Goal: Navigation & Orientation: Find specific page/section

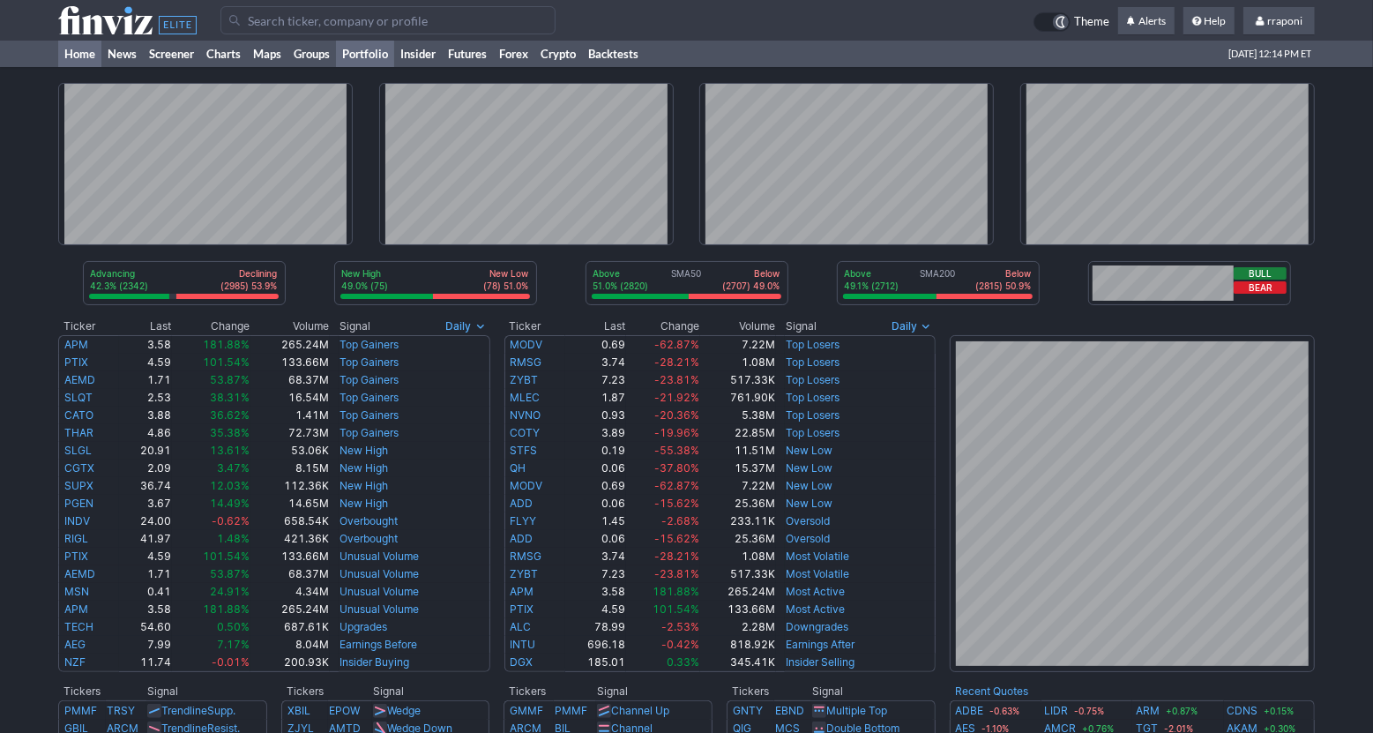
click at [371, 63] on link "Portfolio" at bounding box center [365, 54] width 58 height 26
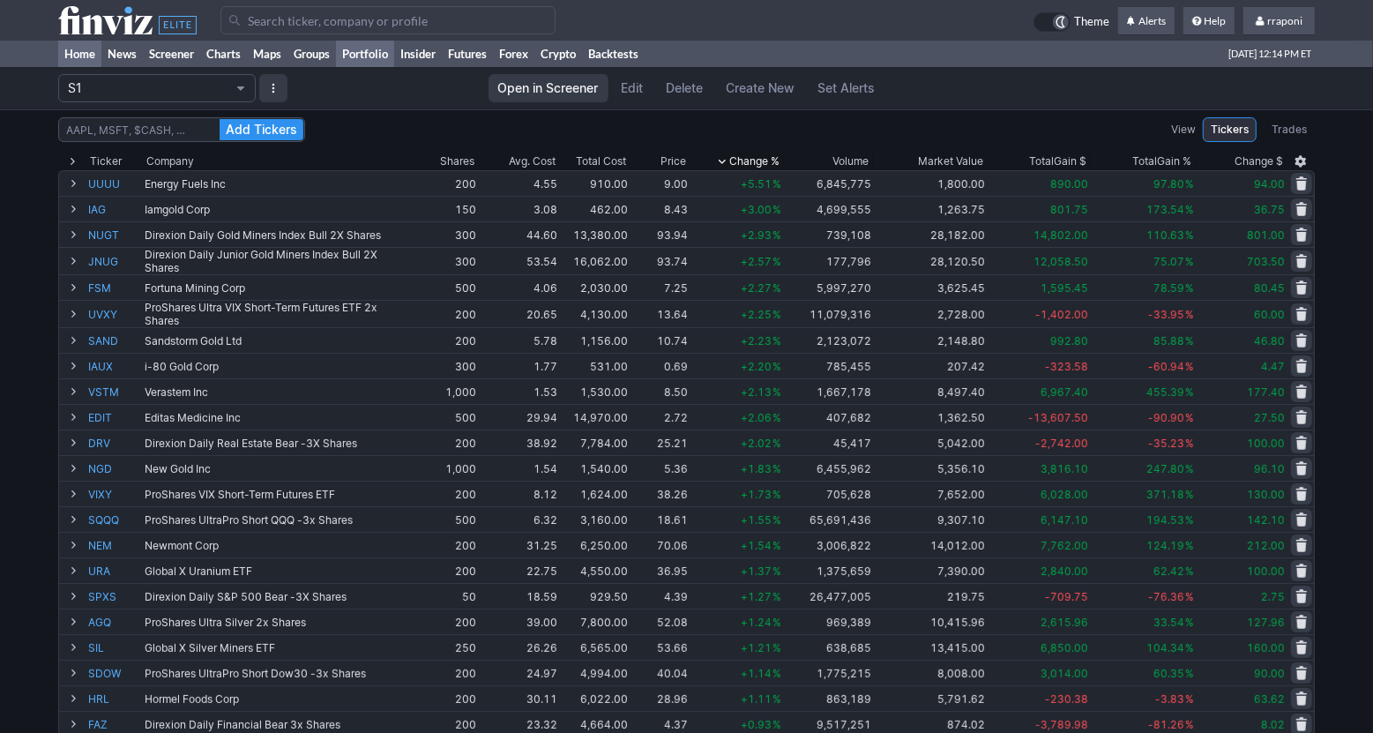
click at [90, 56] on link "Home" at bounding box center [79, 54] width 43 height 26
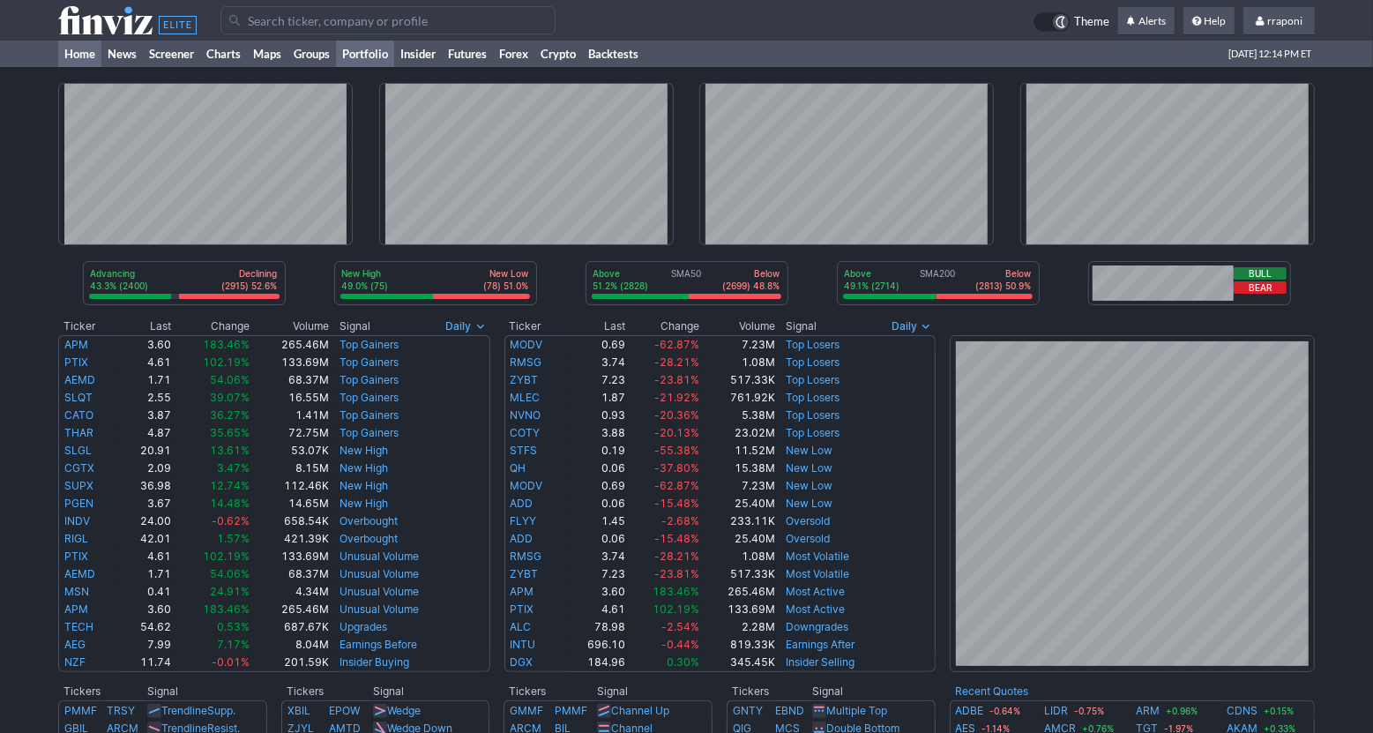
click at [378, 53] on link "Portfolio" at bounding box center [365, 54] width 58 height 26
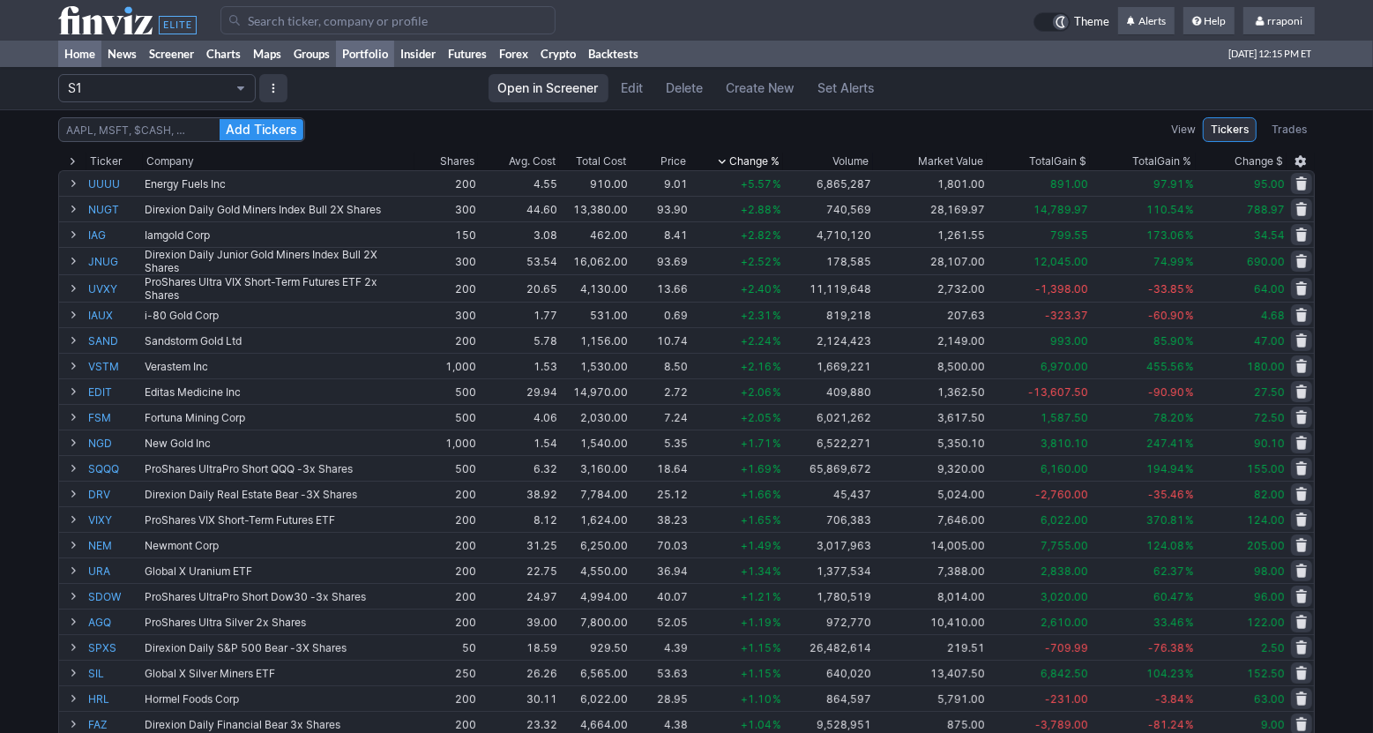
click at [86, 50] on link "Home" at bounding box center [79, 54] width 43 height 26
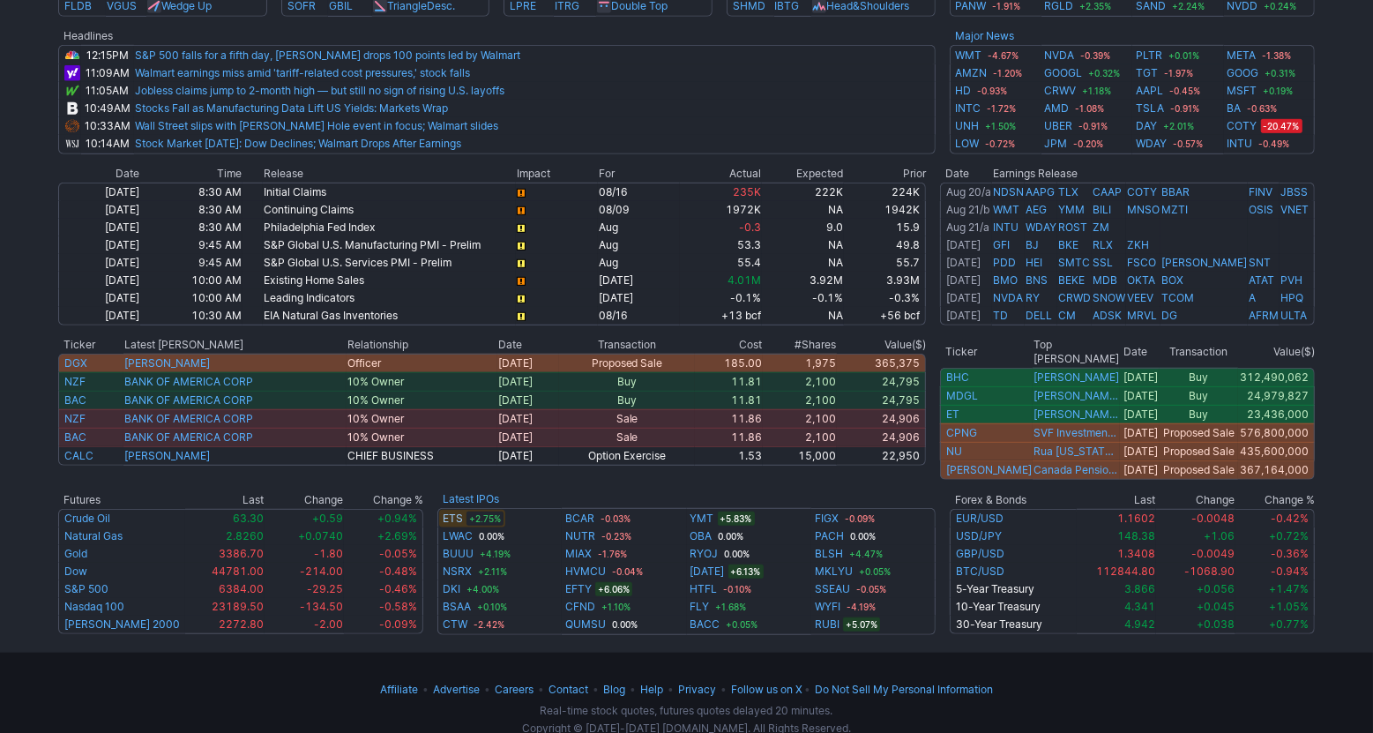
scroll to position [774, 0]
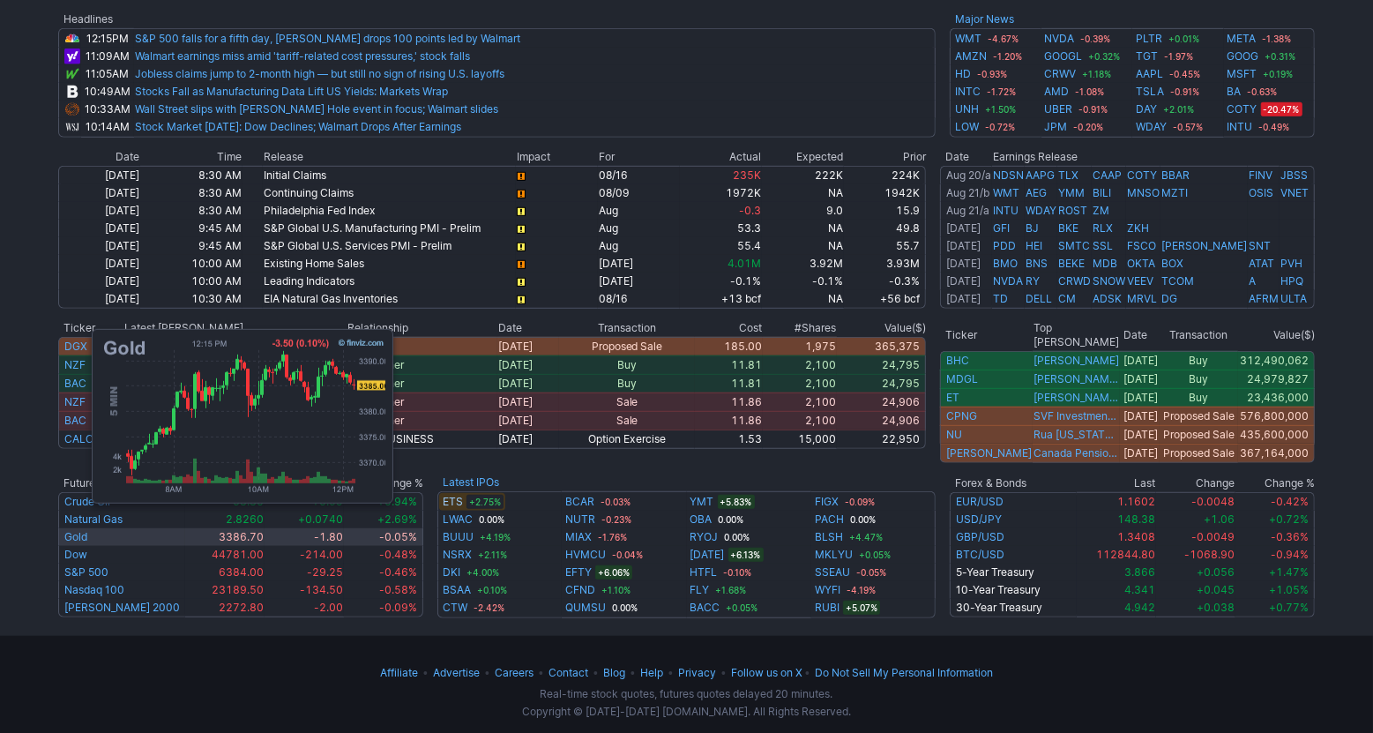
click at [83, 530] on link "Gold" at bounding box center [75, 536] width 23 height 13
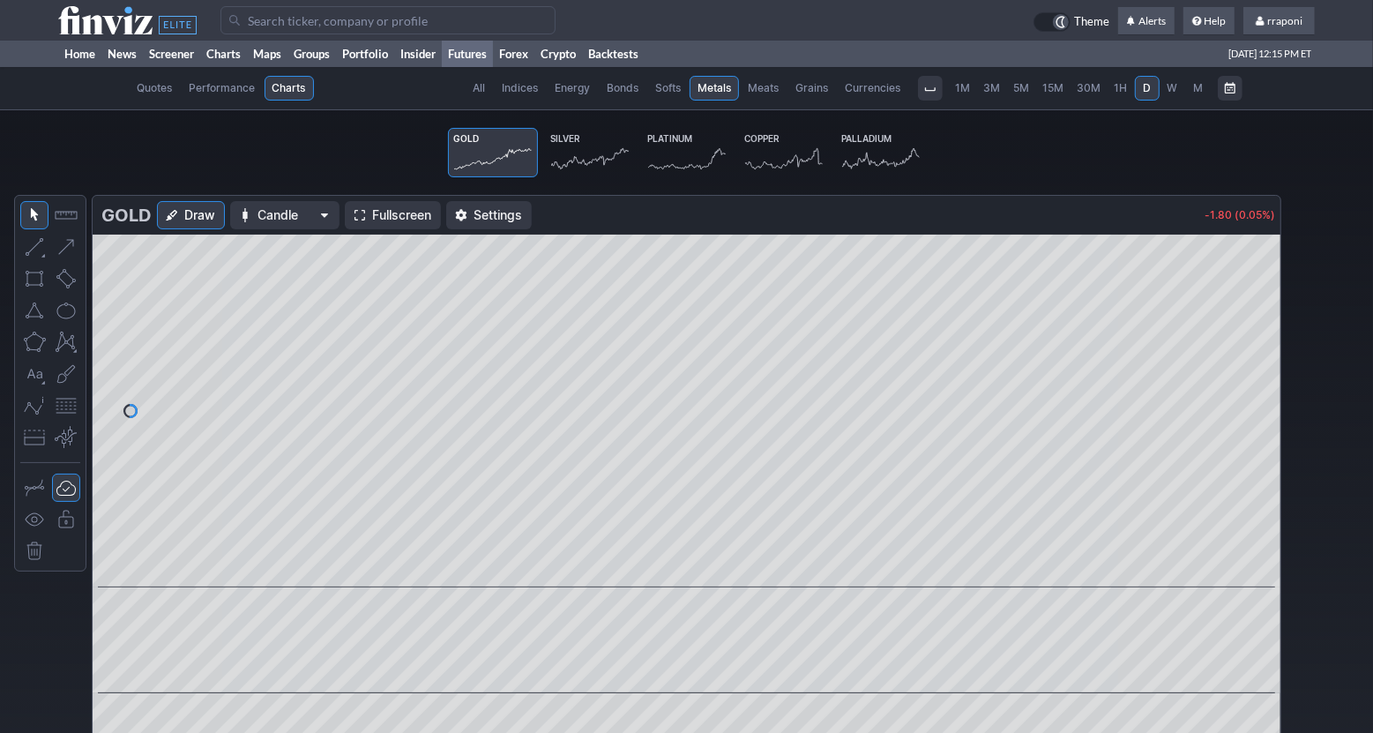
click at [588, 163] on icon at bounding box center [590, 158] width 78 height 21
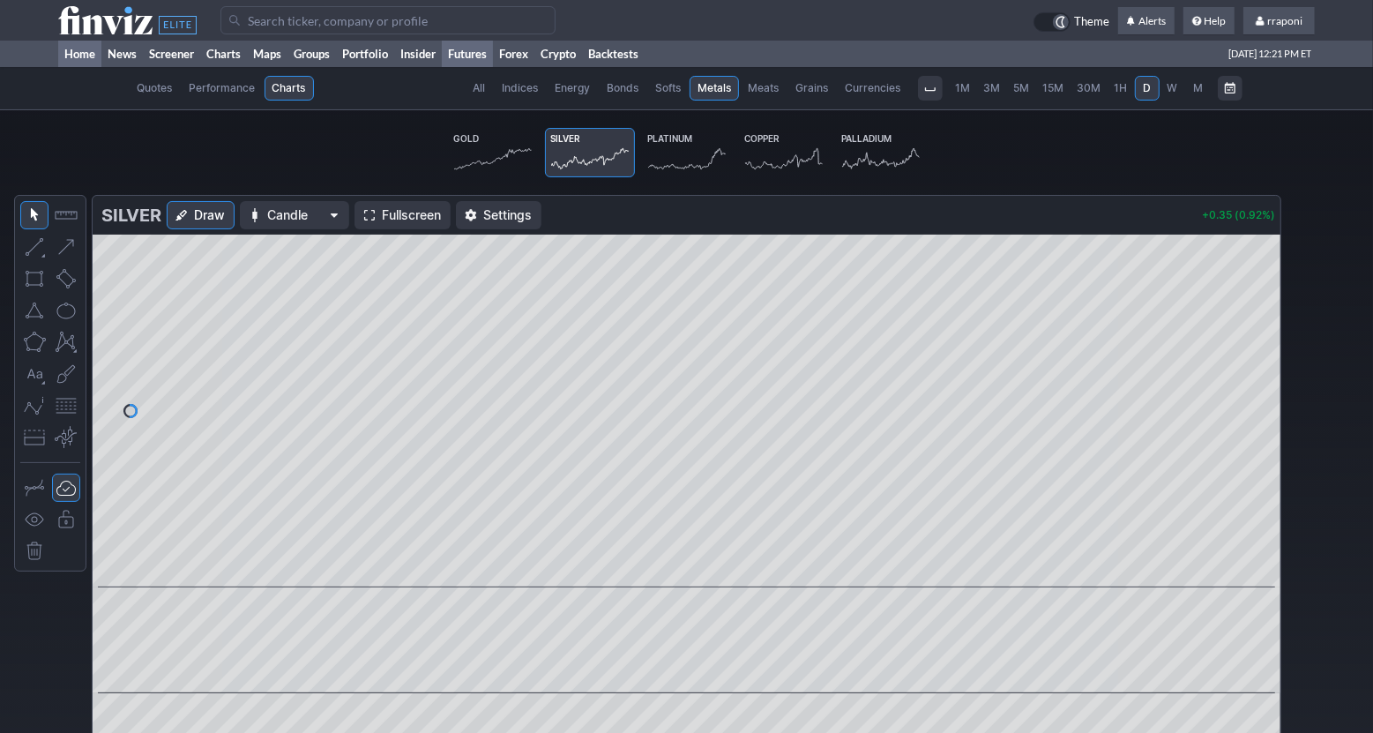
click at [82, 62] on link "Home" at bounding box center [79, 54] width 43 height 26
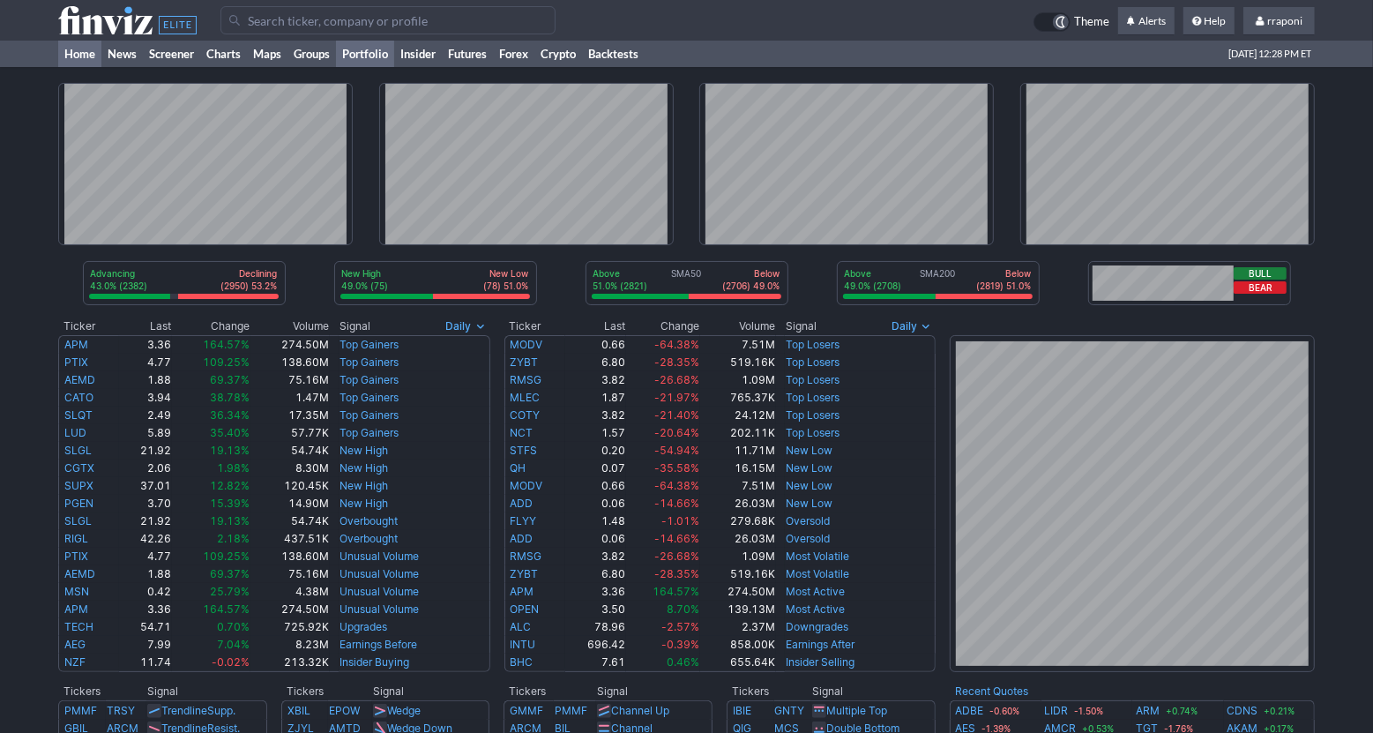
click at [374, 58] on link "Portfolio" at bounding box center [365, 54] width 58 height 26
